Goal: Navigation & Orientation: Find specific page/section

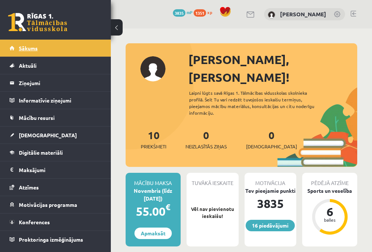
click at [64, 50] on link "Sākums" at bounding box center [56, 48] width 92 height 17
click at [75, 48] on link "Sākums" at bounding box center [56, 48] width 92 height 17
click at [79, 41] on link "Sākums" at bounding box center [56, 48] width 92 height 17
drag, startPoint x: 49, startPoint y: 38, endPoint x: 48, endPoint y: 43, distance: 4.9
click at [49, 40] on div "16 Dāvanas 3835 mP 1351 xp Amanda Lorberga Sākums Aktuāli Kā mācīties eSKOLĀ Ko…" at bounding box center [55, 126] width 111 height 252
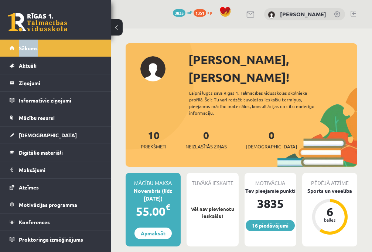
click at [48, 43] on link "Sākums" at bounding box center [56, 48] width 92 height 17
